Goal: Information Seeking & Learning: Find specific fact

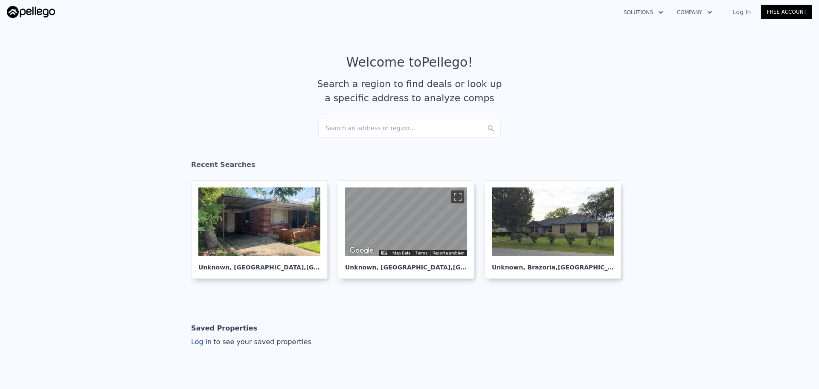
click at [339, 126] on div "Search an address or region..." at bounding box center [409, 128] width 183 height 19
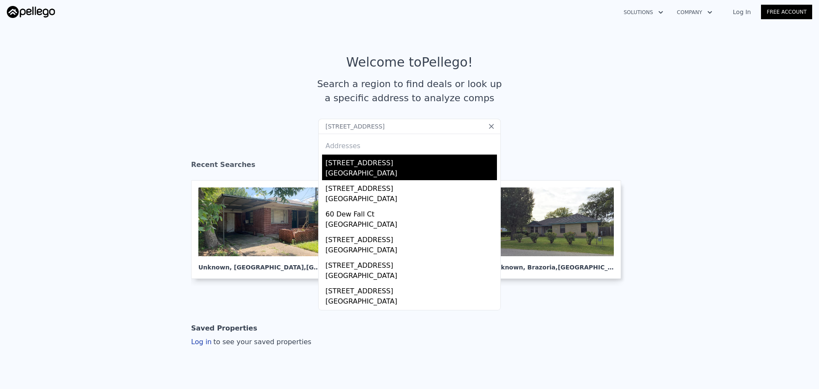
type input "[STREET_ADDRESS]"
click at [355, 165] on div "[STREET_ADDRESS]" at bounding box center [410, 161] width 171 height 14
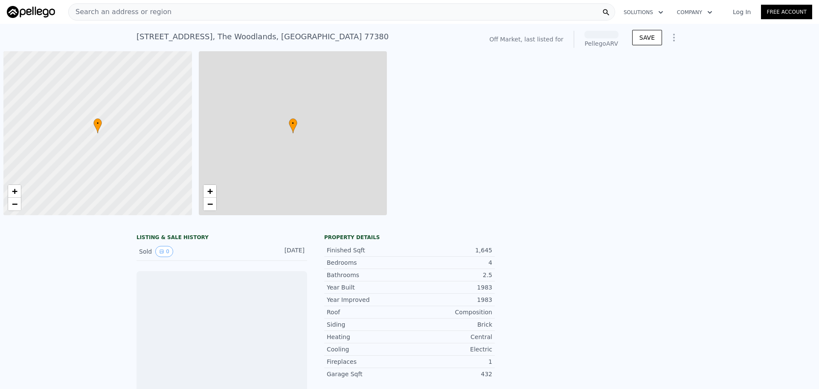
scroll to position [0, 3]
